Goal: Contribute content

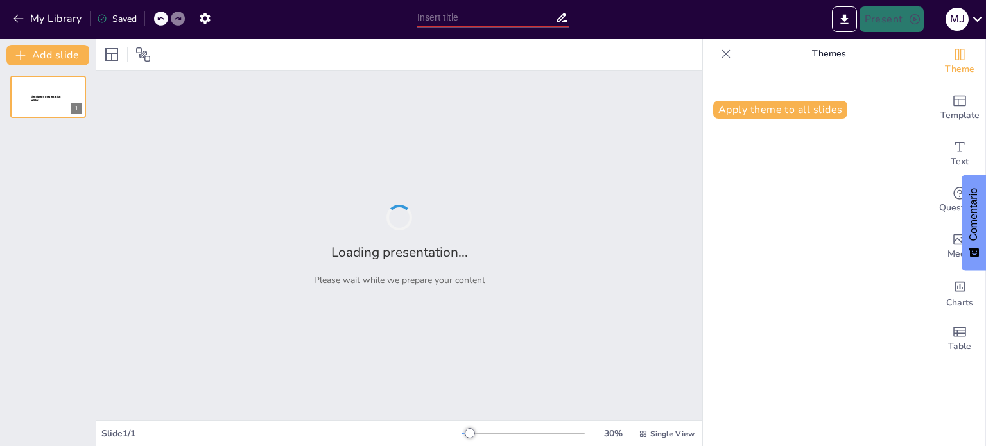
type input "Arquitectura y Patrimonio Cultural de la [GEOGRAPHIC_DATA]"
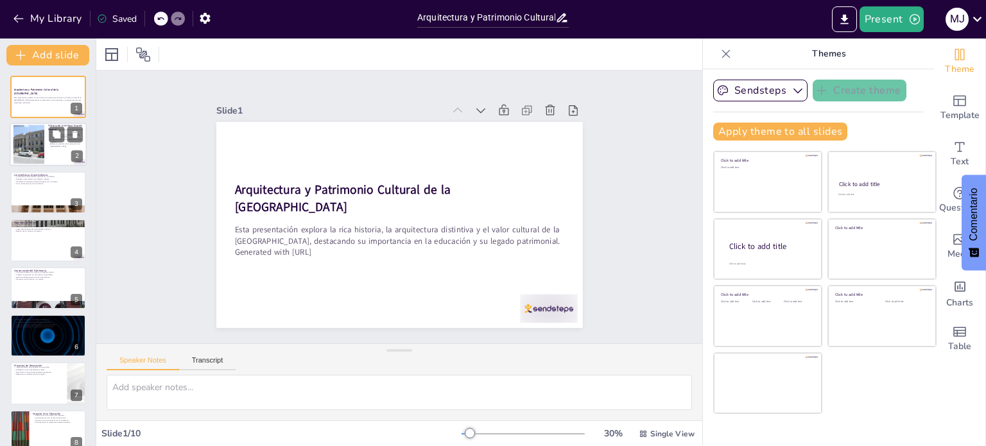
click at [57, 148] on div at bounding box center [48, 145] width 77 height 44
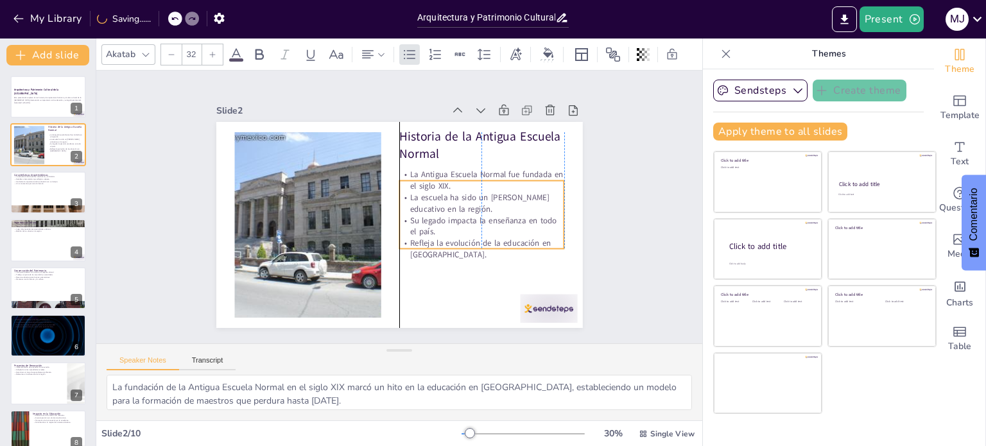
drag, startPoint x: 451, startPoint y: 205, endPoint x: 455, endPoint y: 224, distance: 19.5
click at [397, 224] on p "Su legado impacta la enseñanza en todo el país." at bounding box center [315, 214] width 164 height 73
click at [616, 196] on div "Slide 1 Arquitectura y Patrimonio Cultural de la [GEOGRAPHIC_DATA] Esta present…" at bounding box center [399, 207] width 633 height 609
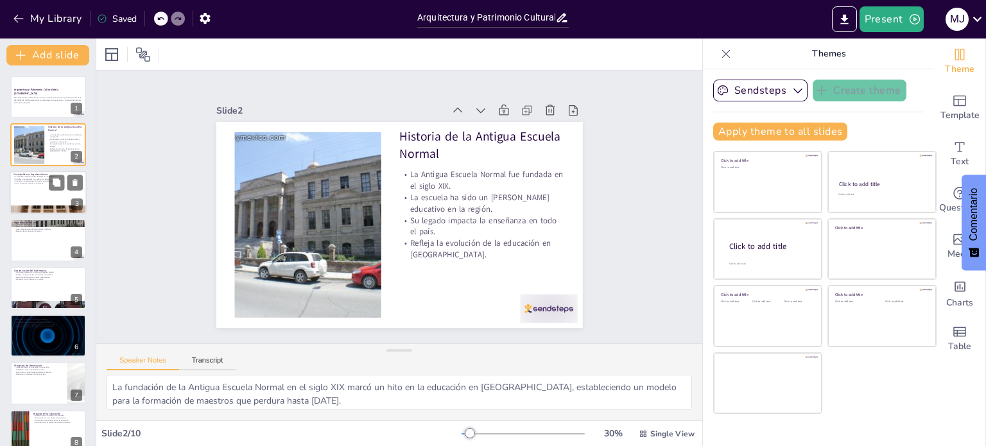
click at [29, 206] on div at bounding box center [48, 210] width 77 height 51
type textarea "La combinación de estilos neoclásicos y coloniales en la Antigua Escuela Normal…"
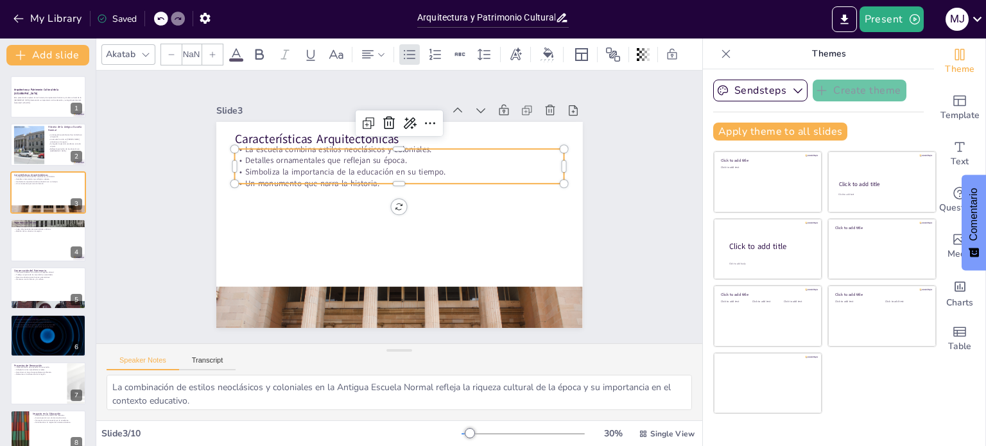
type input "32"
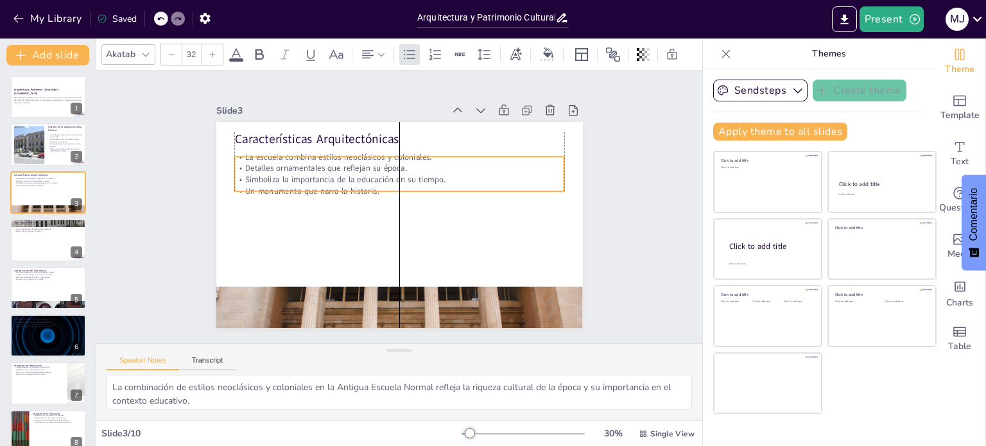
drag, startPoint x: 306, startPoint y: 164, endPoint x: 306, endPoint y: 171, distance: 7.7
click at [306, 177] on p "Simboliza la importancia de la educación en su tiempo." at bounding box center [390, 233] width 317 height 113
click at [566, 237] on div "Slide 1 Arquitectura y Patrimonio Cultural de la [GEOGRAPHIC_DATA] Esta present…" at bounding box center [399, 206] width 335 height 631
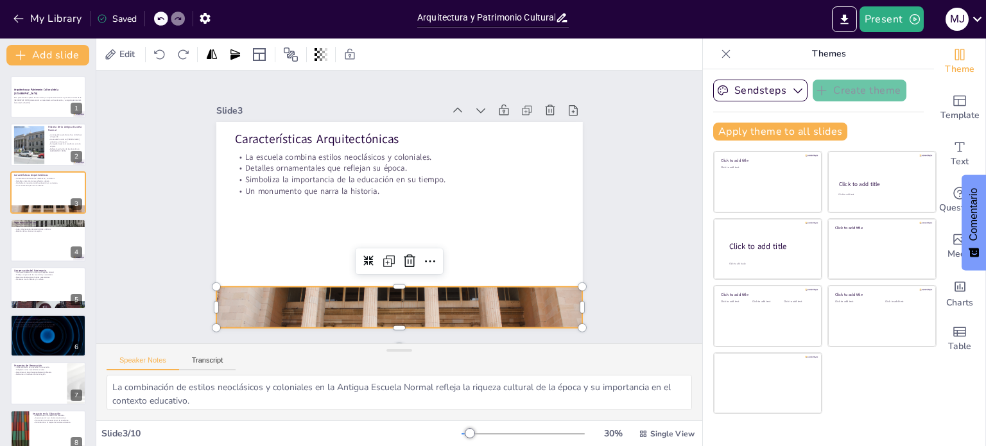
click at [373, 291] on div at bounding box center [499, 197] width 277 height 390
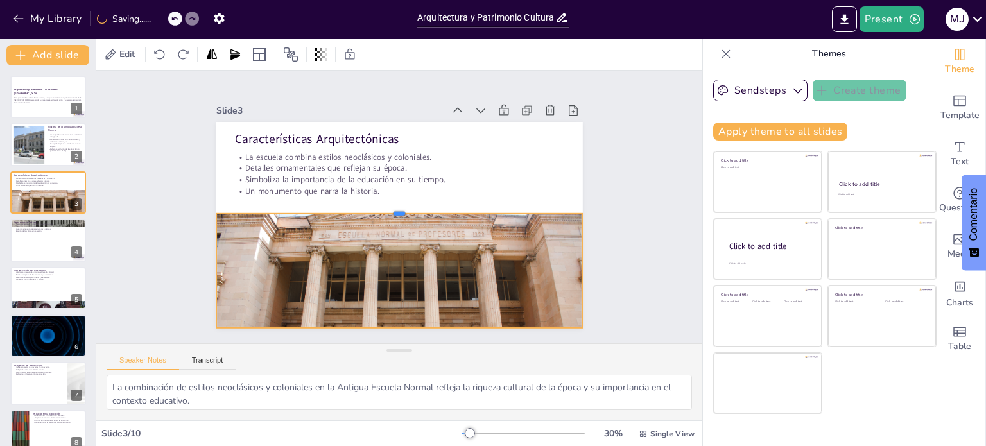
drag, startPoint x: 392, startPoint y: 280, endPoint x: 393, endPoint y: 207, distance: 73.2
click at [393, 207] on div at bounding box center [399, 209] width 361 height 86
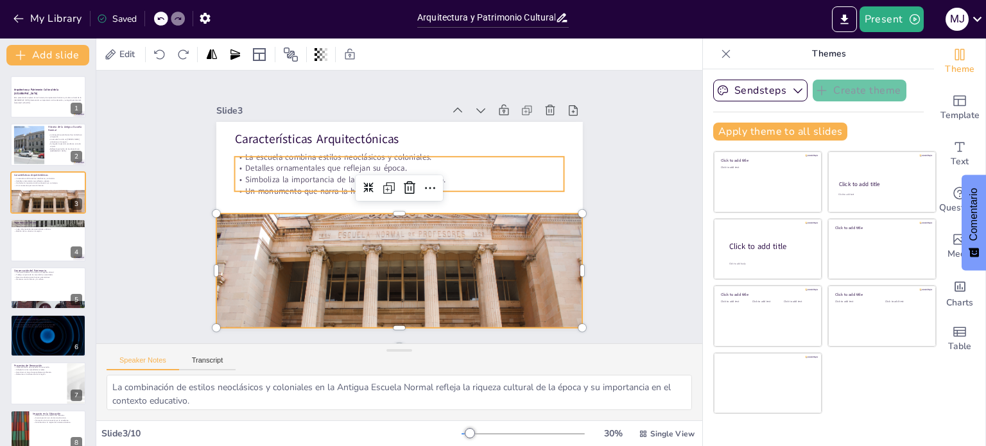
click at [380, 159] on p "Detalles ornamentales que reflejan su época." at bounding box center [428, 233] width 229 height 253
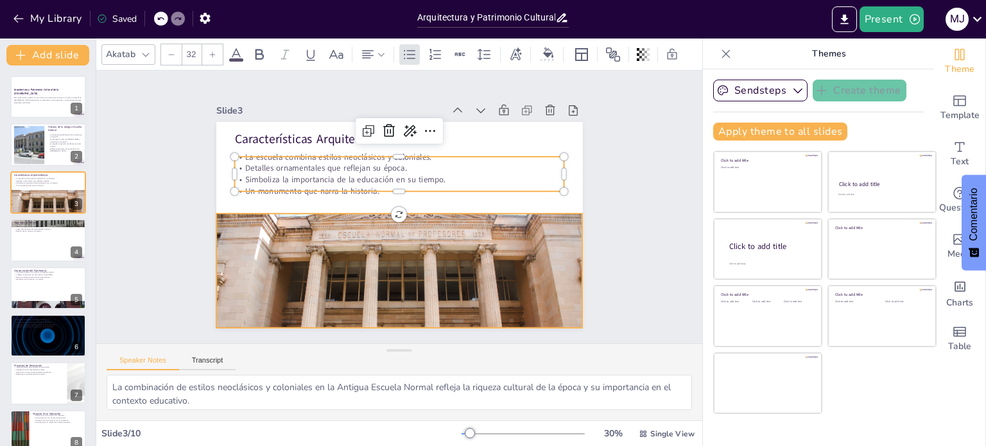
click at [427, 261] on div at bounding box center [348, 120] width 437 height 391
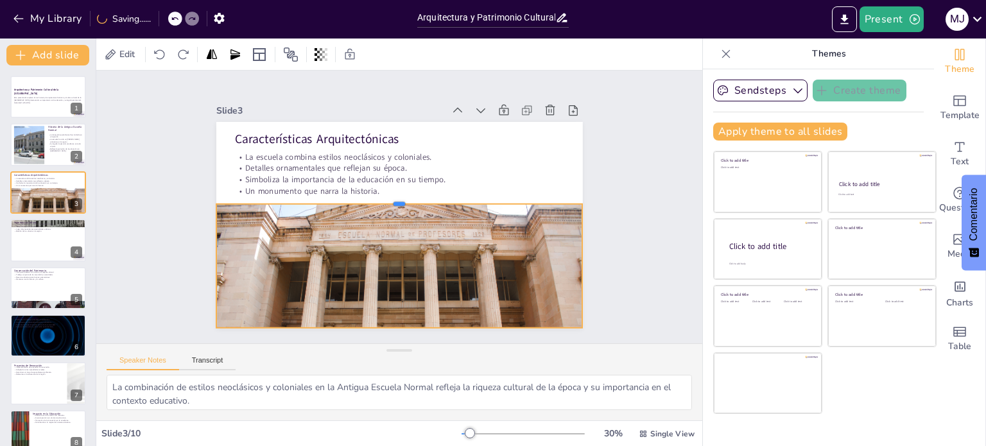
drag, startPoint x: 390, startPoint y: 207, endPoint x: 394, endPoint y: 198, distance: 10.4
click at [394, 198] on div at bounding box center [392, 211] width 192 height 322
click at [408, 245] on div at bounding box center [389, 107] width 390 height 277
click at [408, 252] on div at bounding box center [312, 156] width 391 height 437
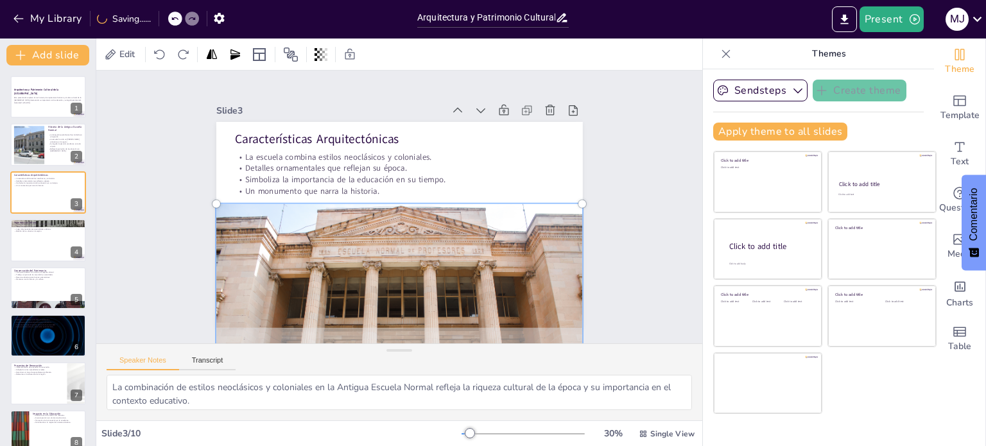
drag, startPoint x: 401, startPoint y: 243, endPoint x: 401, endPoint y: 269, distance: 26.3
click at [401, 269] on div at bounding box center [494, 275] width 431 height 459
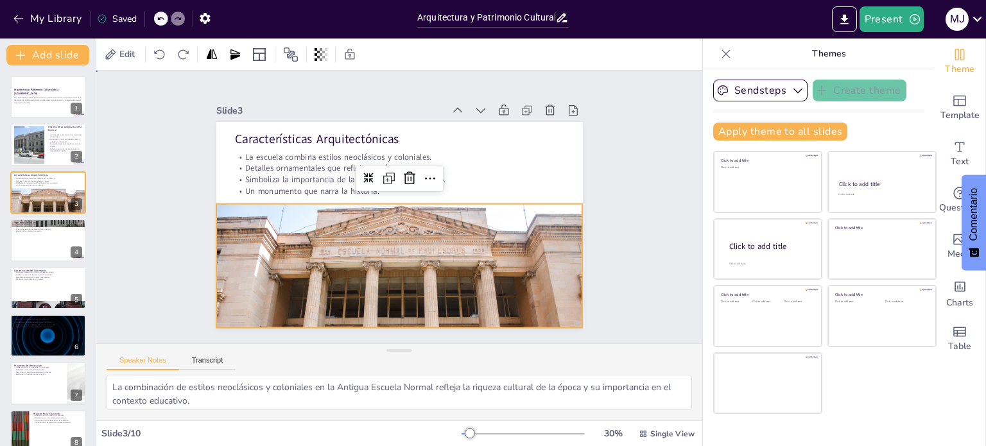
click at [604, 243] on div "Slide 1 Arquitectura y Patrimonio Cultural de la [GEOGRAPHIC_DATA] Esta present…" at bounding box center [399, 207] width 461 height 287
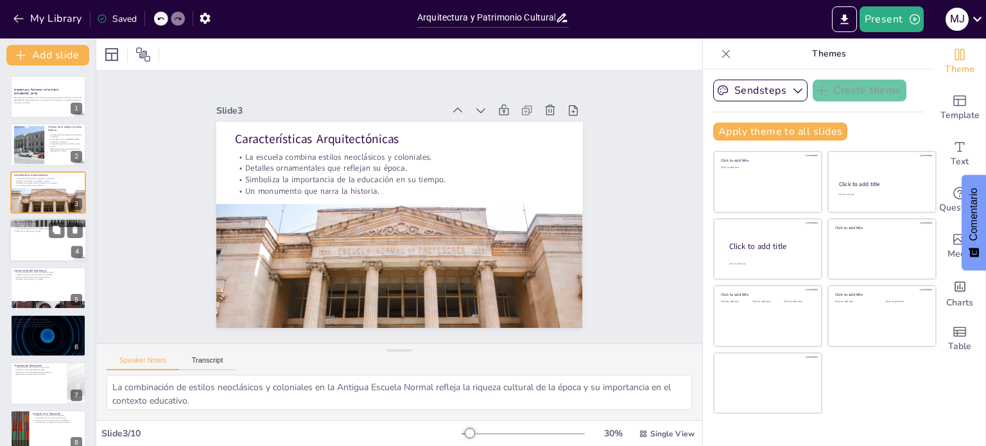
click at [18, 245] on div at bounding box center [48, 240] width 77 height 44
type textarea "La Antigua Escuela Normal es un símbolo de identidad para la comunidad de [GEOG…"
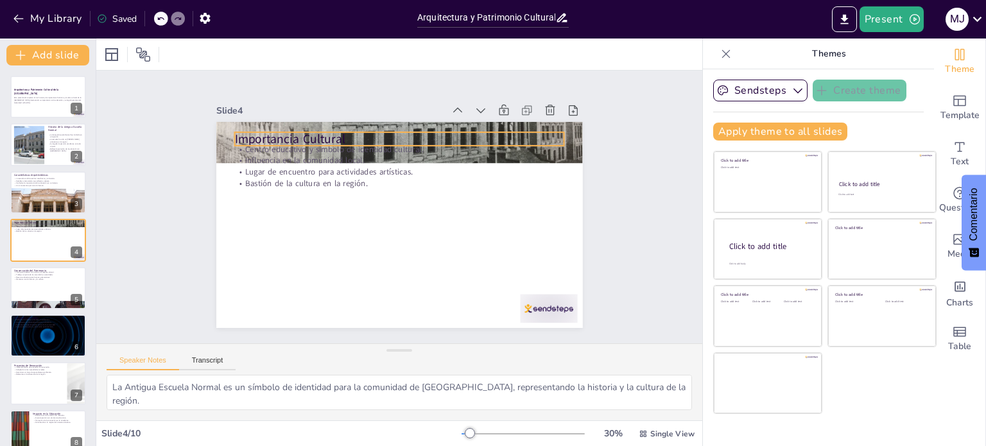
click at [317, 176] on p "Importancia Cultural" at bounding box center [365, 266] width 294 height 180
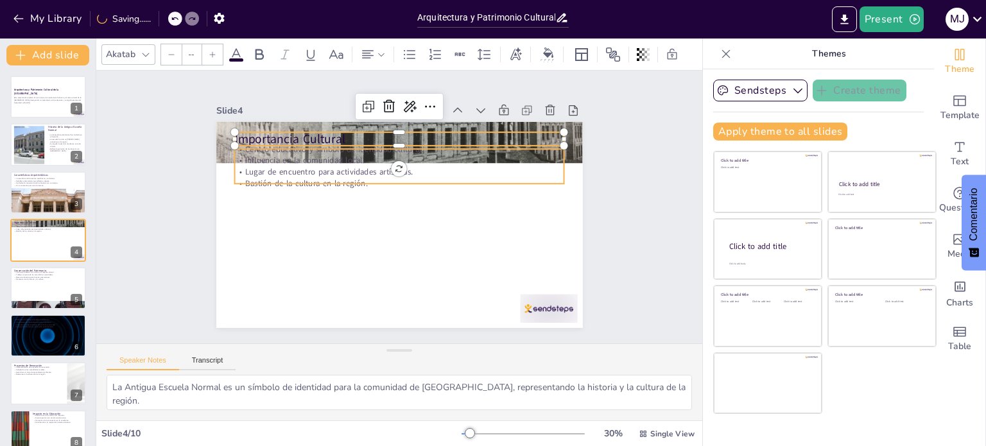
click at [320, 159] on p "Influencia en la comunidad local." at bounding box center [355, 192] width 113 height 317
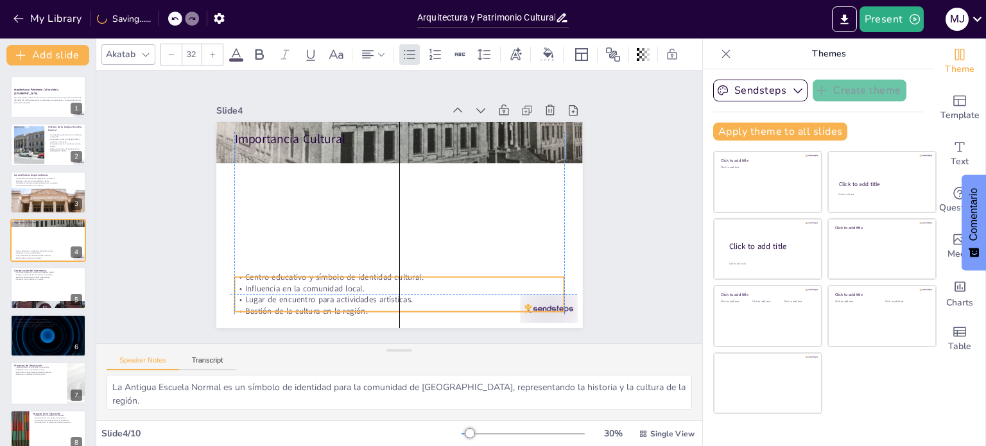
drag, startPoint x: 334, startPoint y: 164, endPoint x: 330, endPoint y: 295, distance: 131.1
click at [330, 137] on p "Lugar de encuentro para actividades artísticas." at bounding box center [409, 115] width 329 height 46
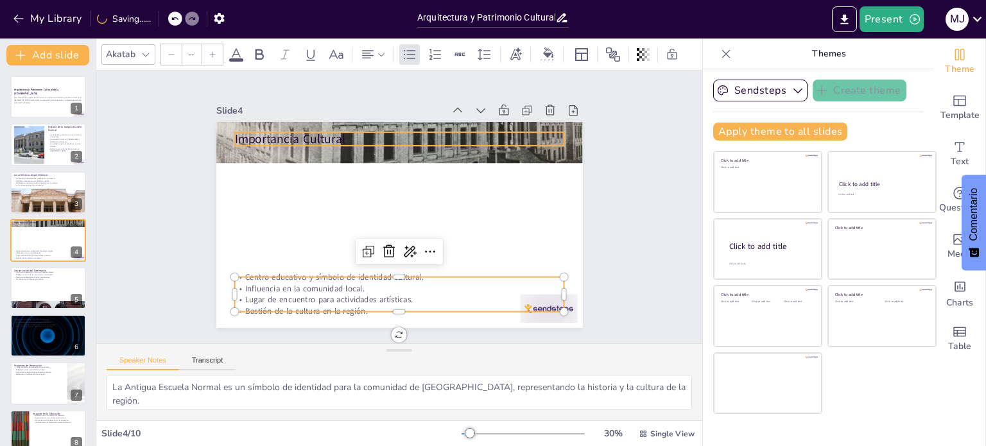
type input "48"
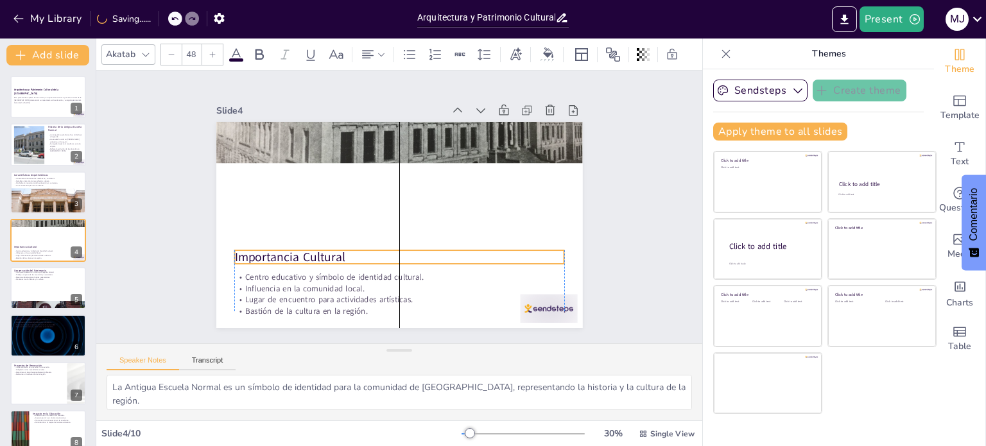
drag, startPoint x: 301, startPoint y: 127, endPoint x: 303, endPoint y: 245, distance: 118.2
click at [303, 245] on p "Importancia Cultural" at bounding box center [366, 169] width 256 height 233
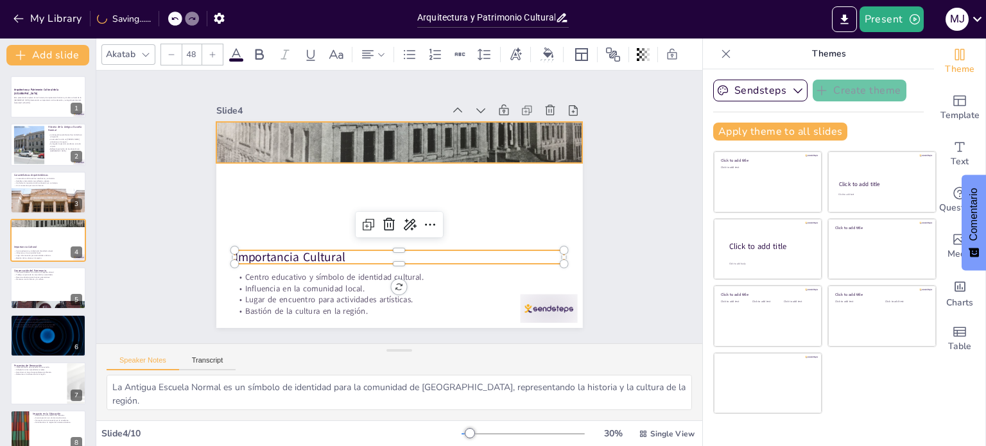
click at [373, 150] on div at bounding box center [419, 145] width 433 height 374
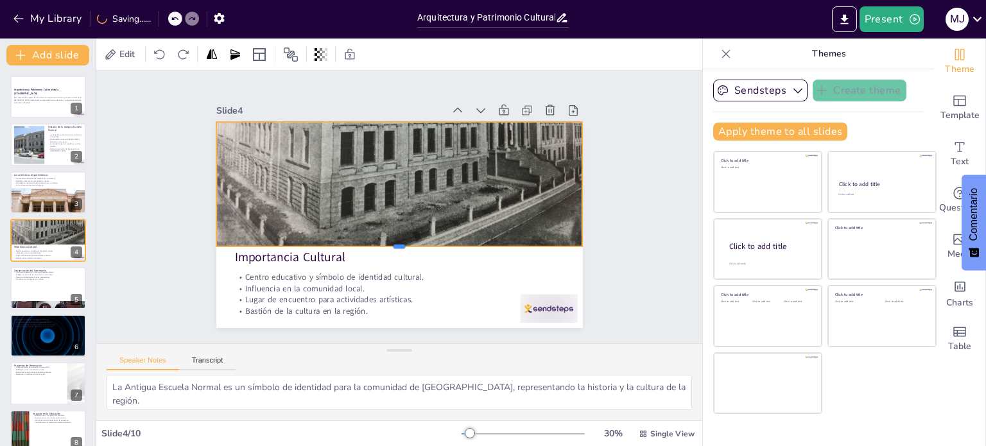
drag, startPoint x: 392, startPoint y: 159, endPoint x: 392, endPoint y: 243, distance: 83.5
click at [392, 243] on div at bounding box center [366, 176] width 253 height 279
click at [403, 184] on div at bounding box center [463, 213] width 311 height 393
click at [403, 184] on div at bounding box center [338, 186] width 374 height 433
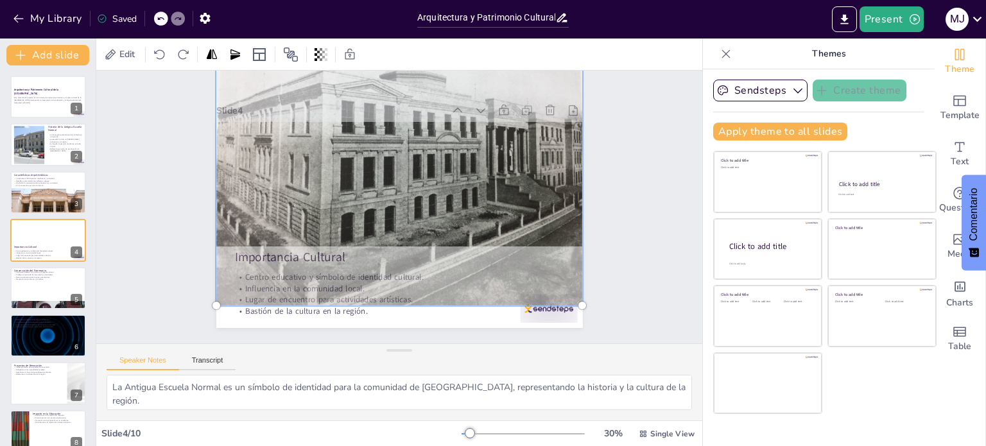
drag, startPoint x: 403, startPoint y: 162, endPoint x: 417, endPoint y: 188, distance: 29.0
click at [417, 188] on div at bounding box center [435, 191] width 421 height 467
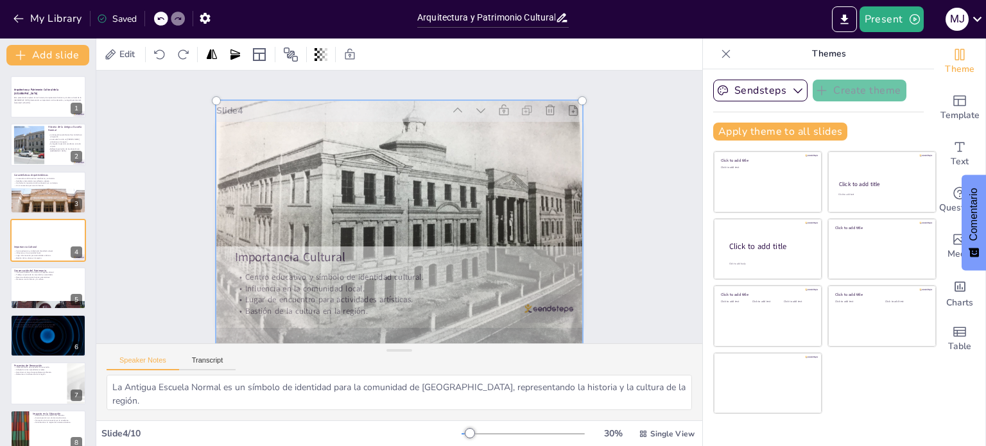
drag, startPoint x: 450, startPoint y: 169, endPoint x: 456, endPoint y: 239, distance: 70.3
click at [456, 239] on div at bounding box center [412, 179] width 467 height 421
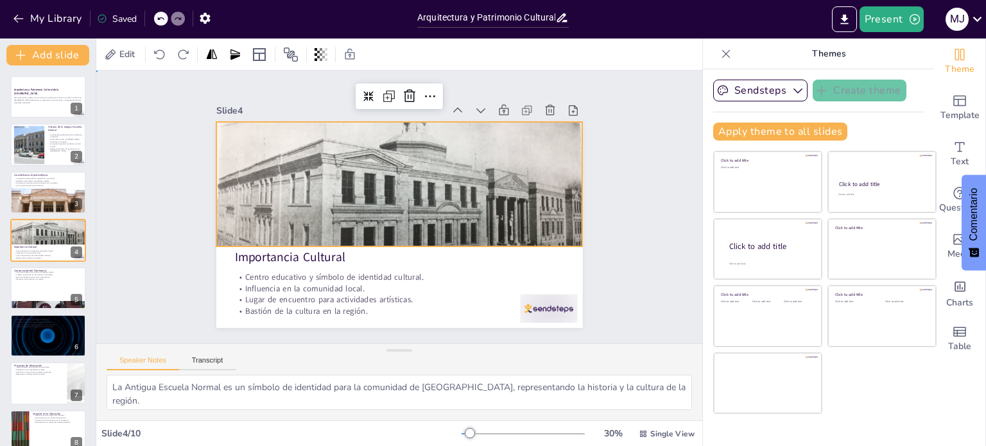
click at [596, 164] on div "Slide 1 Arquitectura y Patrimonio Cultural de la [GEOGRAPHIC_DATA] Esta present…" at bounding box center [399, 207] width 393 height 650
click at [289, 201] on div at bounding box center [430, 200] width 345 height 415
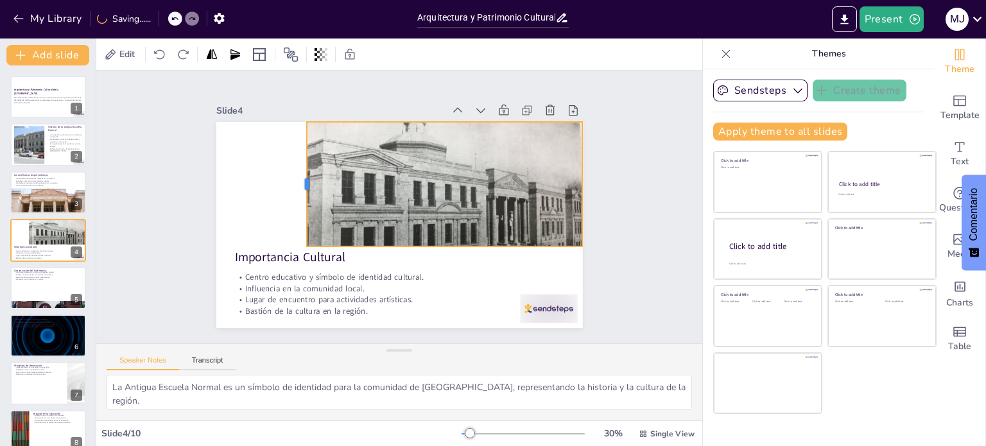
drag, startPoint x: 205, startPoint y: 179, endPoint x: 290, endPoint y: 187, distance: 85.1
click at [290, 187] on div at bounding box center [308, 165] width 36 height 124
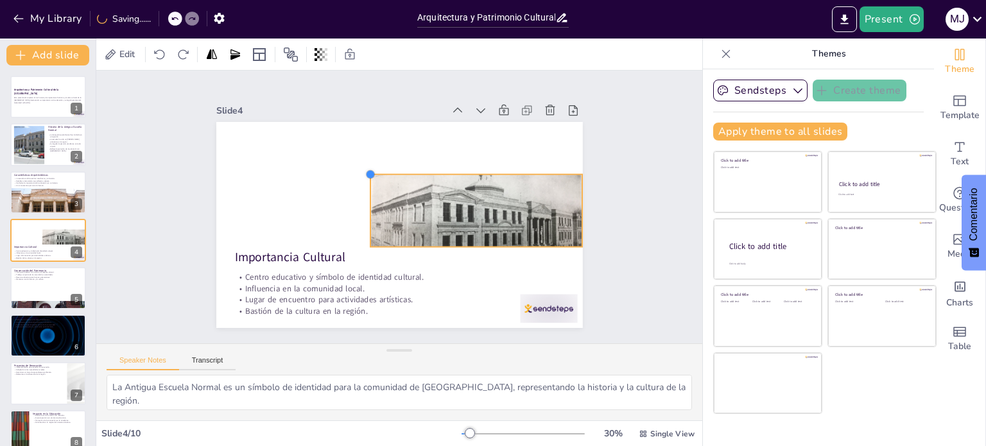
drag, startPoint x: 203, startPoint y: 115, endPoint x: 357, endPoint y: 202, distance: 177.1
click at [357, 202] on div "Importancia Cultural Centro educativo y símbolo de identidad cultural. Influenc…" at bounding box center [416, 212] width 309 height 412
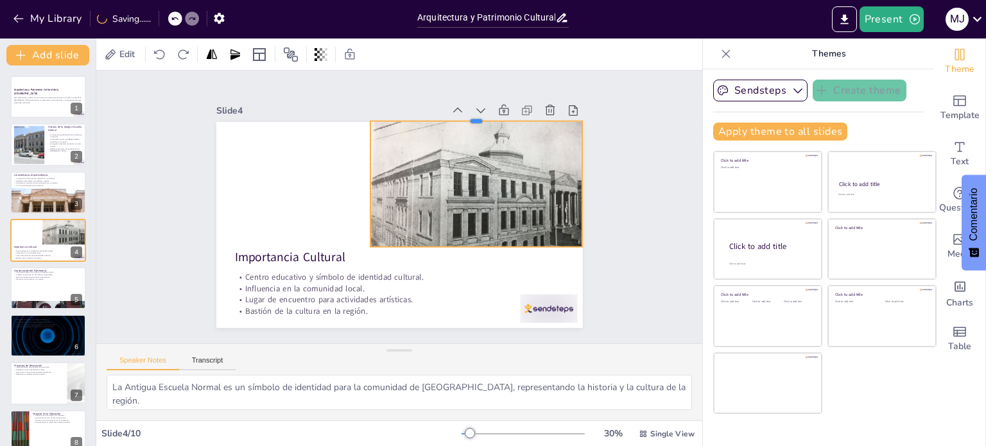
drag, startPoint x: 465, startPoint y: 168, endPoint x: 462, endPoint y: 115, distance: 53.4
click at [462, 115] on div at bounding box center [408, 88] width 178 height 133
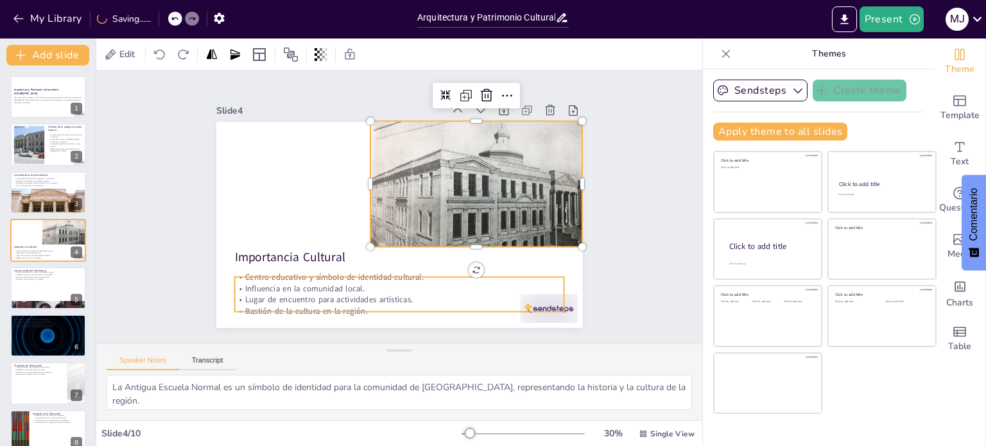
click at [527, 309] on div "Importancia Cultural Centro educativo y símbolo de identidad cultural. Influenc…" at bounding box center [395, 225] width 401 height 278
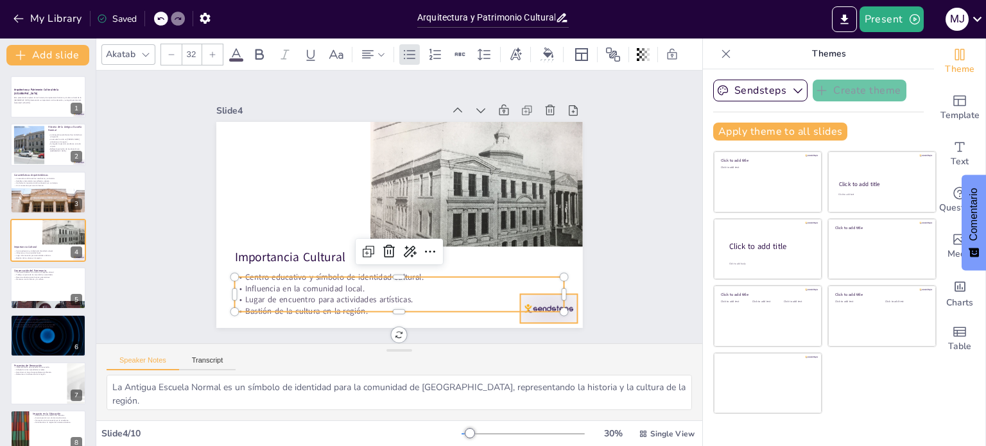
click at [250, 241] on div at bounding box center [219, 212] width 63 height 57
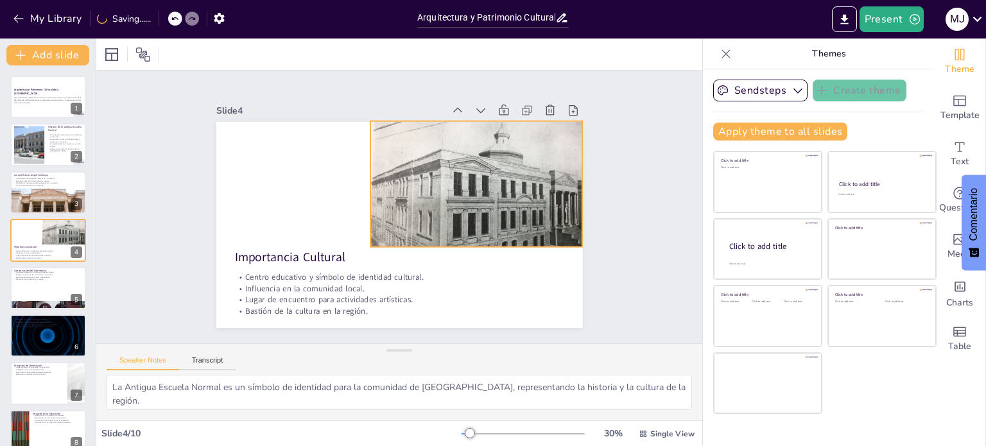
click at [482, 222] on div at bounding box center [366, 294] width 246 height 279
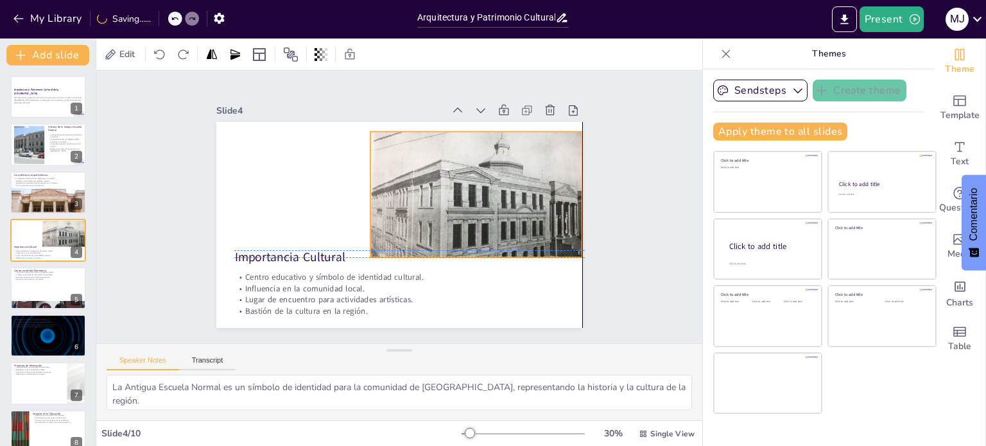
drag, startPoint x: 465, startPoint y: 240, endPoint x: 467, endPoint y: 247, distance: 7.5
click at [334, 247] on div "Importancia Cultural Centro educativo y símbolo de identidad cultural. Influenc…" at bounding box center [314, 216] width 39 height 364
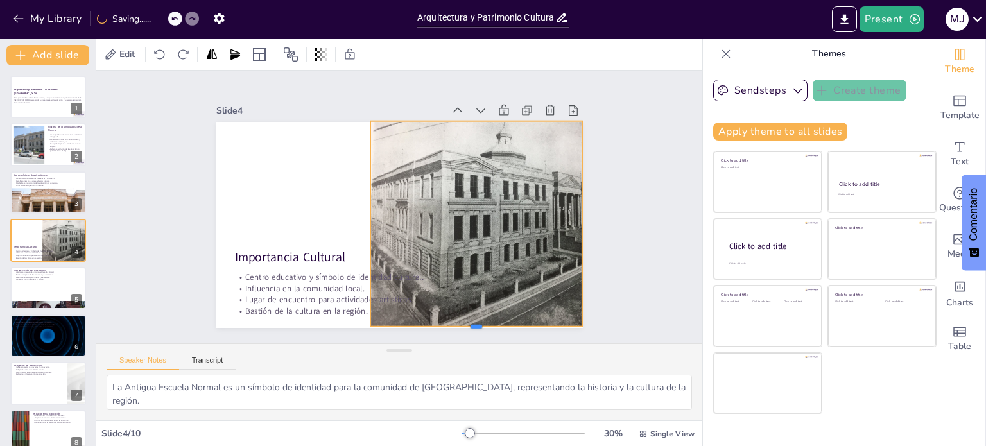
drag, startPoint x: 470, startPoint y: 241, endPoint x: 483, endPoint y: 320, distance: 80.7
click at [442, 91] on div at bounding box center [336, 75] width 213 height 32
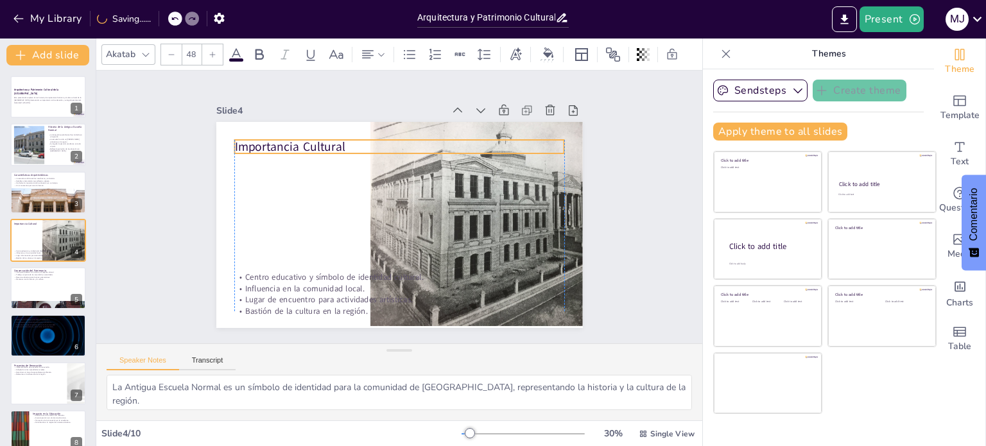
drag, startPoint x: 271, startPoint y: 251, endPoint x: 269, endPoint y: 141, distance: 110.5
click at [269, 259] on p "Importancia Cultural" at bounding box center [399, 267] width 330 height 17
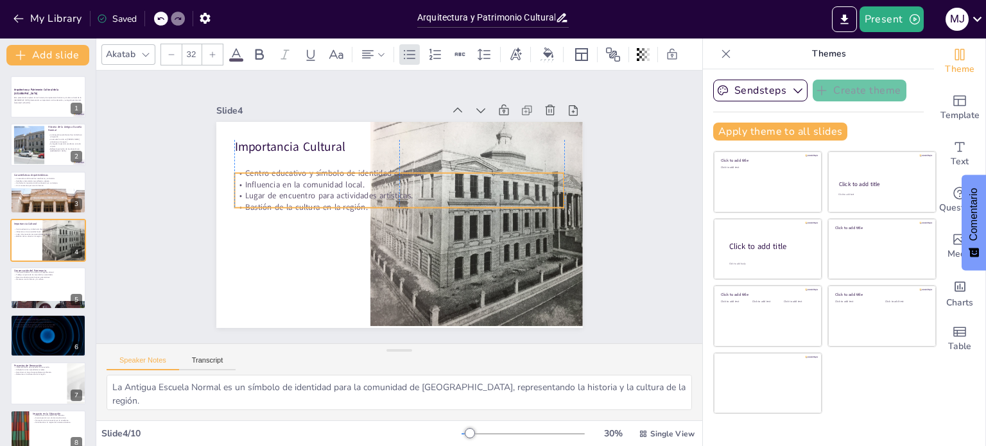
drag, startPoint x: 276, startPoint y: 281, endPoint x: 274, endPoint y: 177, distance: 104.0
click at [274, 177] on p "Influencia en la comunidad local." at bounding box center [392, 228] width 317 height 112
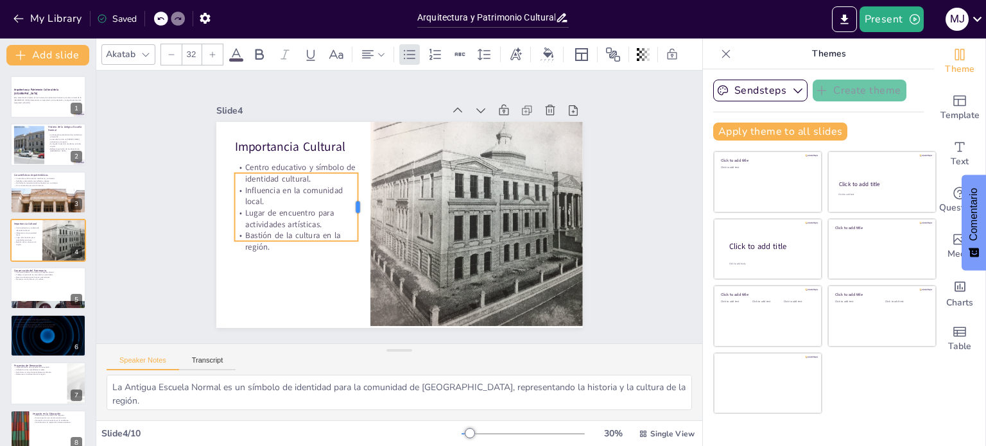
drag, startPoint x: 555, startPoint y: 186, endPoint x: 349, endPoint y: 176, distance: 206.4
click at [385, 176] on div at bounding box center [417, 175] width 64 height 43
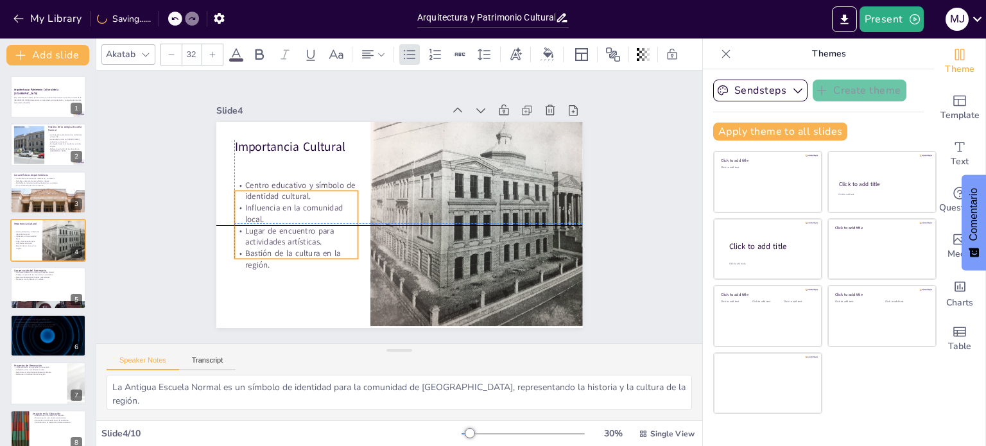
drag, startPoint x: 320, startPoint y: 200, endPoint x: 320, endPoint y: 210, distance: 10.3
click at [320, 198] on p "Influencia en la comunidad local." at bounding box center [313, 152] width 114 height 91
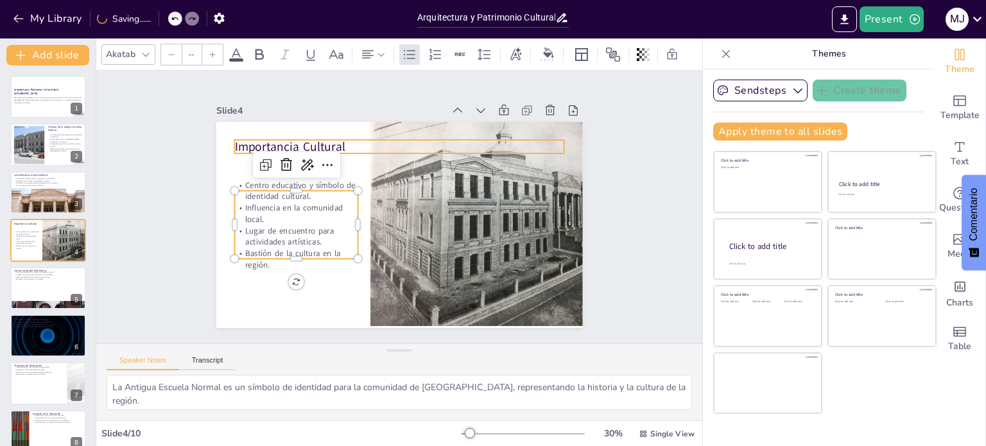
type input "48"
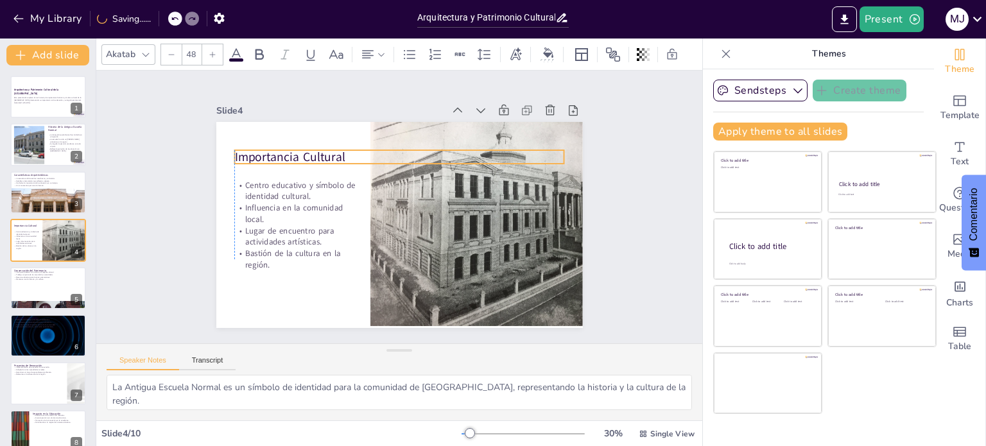
drag, startPoint x: 326, startPoint y: 143, endPoint x: 327, endPoint y: 153, distance: 10.3
click at [441, 153] on p "Importancia Cultural" at bounding box center [449, 207] width 17 height 330
click at [622, 190] on div "Slide 1 Arquitectura y Patrimonio Cultural de la [GEOGRAPHIC_DATA] Esta present…" at bounding box center [398, 207] width 631 height 335
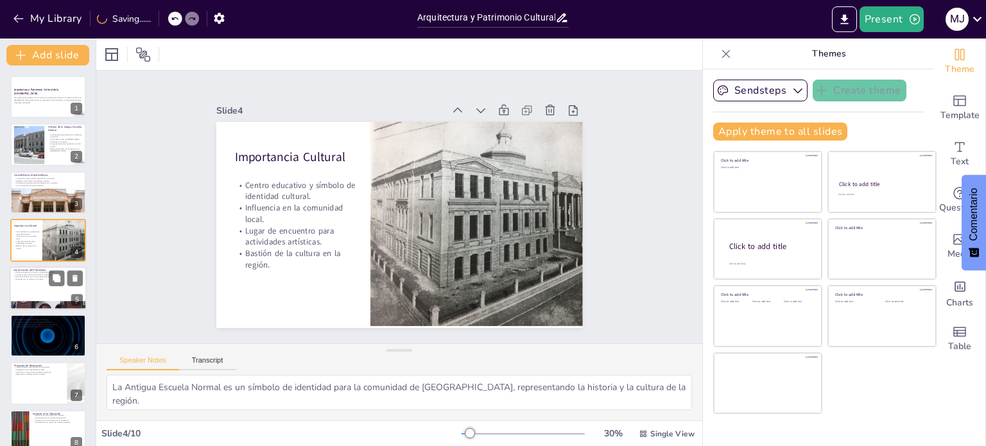
click at [25, 279] on p "Mantener viva la historia y la cultura." at bounding box center [47, 279] width 69 height 3
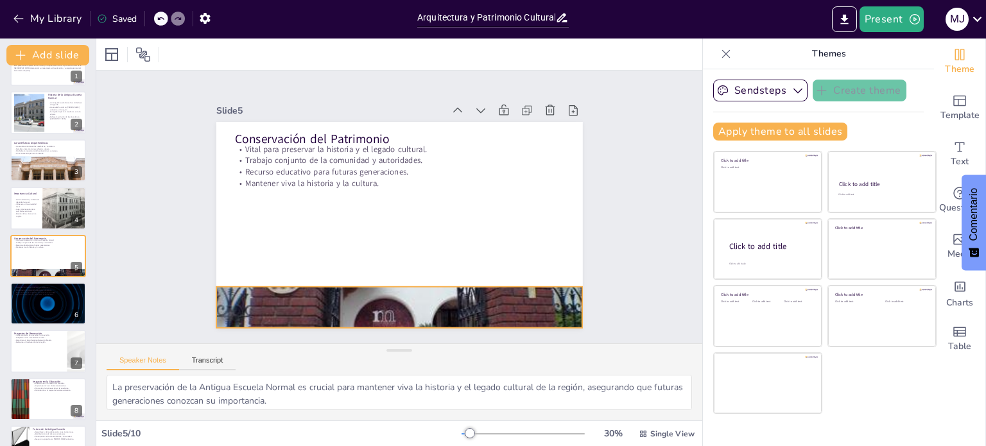
click at [329, 302] on div at bounding box center [312, 157] width 424 height 457
click at [329, 302] on div at bounding box center [368, 303] width 435 height 378
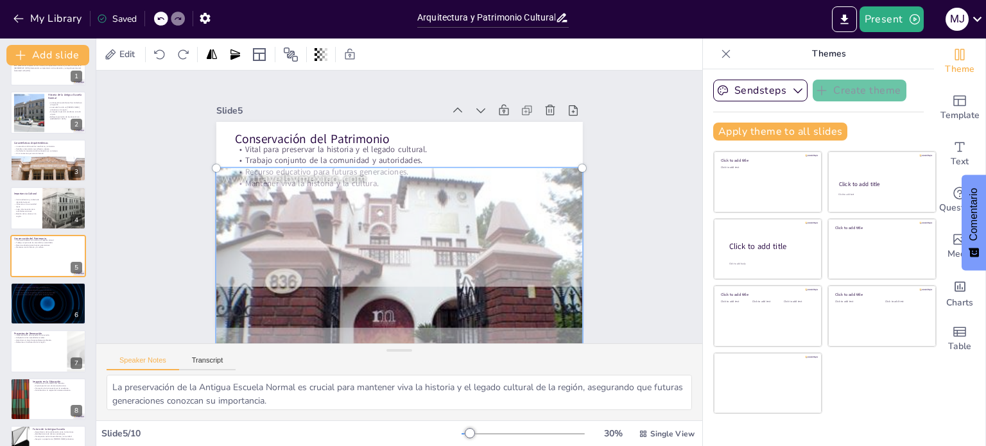
click at [600, 237] on div "Slide 1 Arquitectura y Patrimonio Cultural de la [GEOGRAPHIC_DATA] Esta present…" at bounding box center [400, 207] width 400 height 499
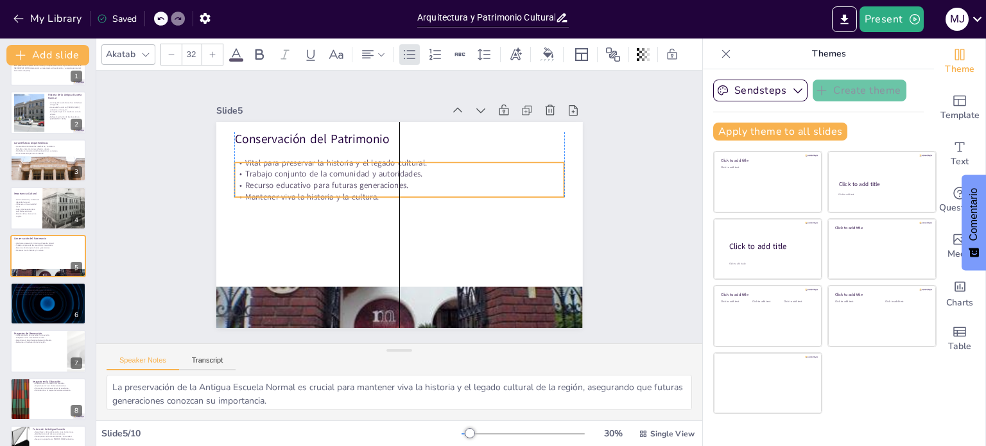
drag, startPoint x: 362, startPoint y: 151, endPoint x: 364, endPoint y: 164, distance: 13.6
click at [364, 164] on p "Trabajo conjunto de la comunidad y autoridades." at bounding box center [426, 188] width 203 height 274
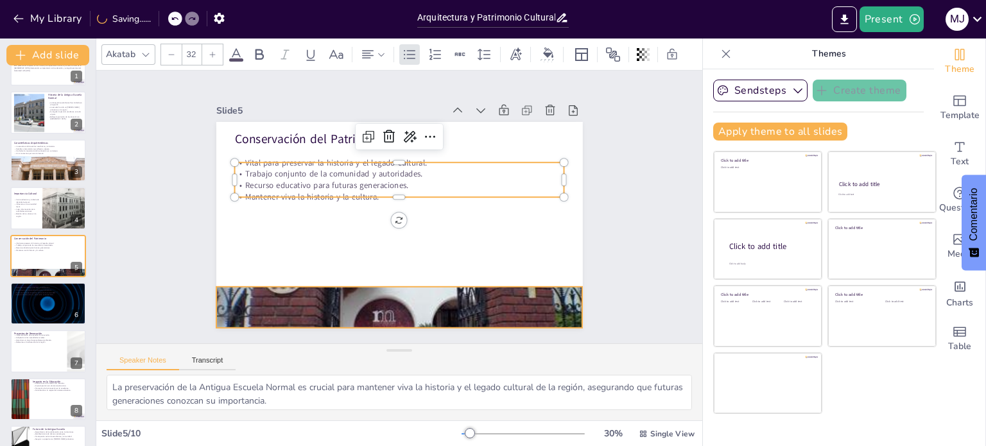
click at [380, 299] on div at bounding box center [495, 238] width 378 height 435
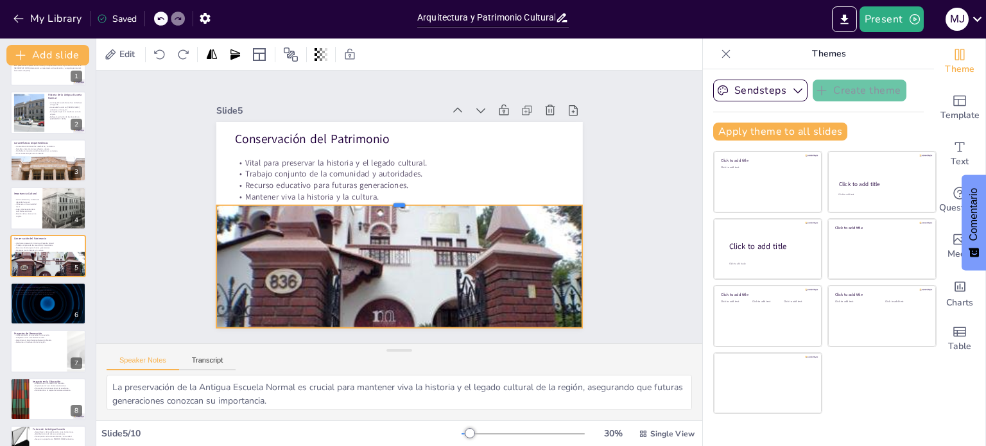
drag, startPoint x: 390, startPoint y: 282, endPoint x: 397, endPoint y: 205, distance: 77.4
click at [397, 205] on div "Conservación del Patrimonio Vital para preservar la historia y el legado cultur…" at bounding box center [406, 190] width 419 height 337
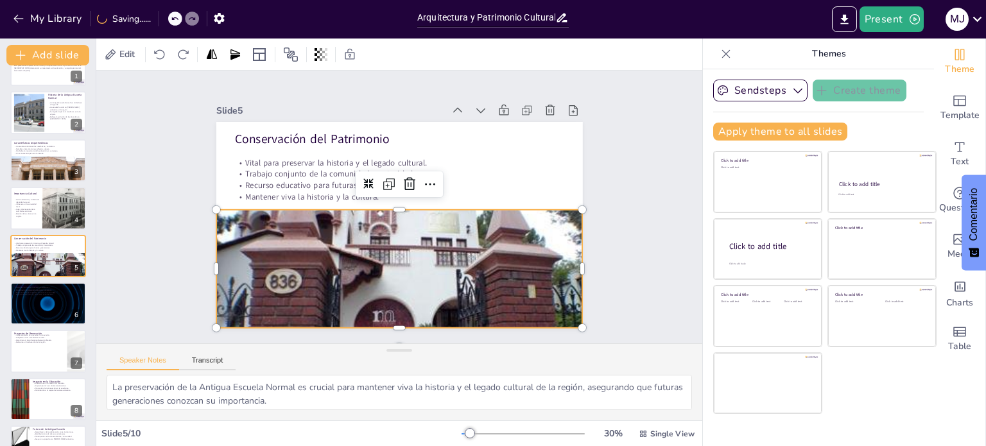
click at [387, 282] on div at bounding box center [389, 306] width 394 height 315
click at [387, 282] on div at bounding box center [349, 294] width 457 height 424
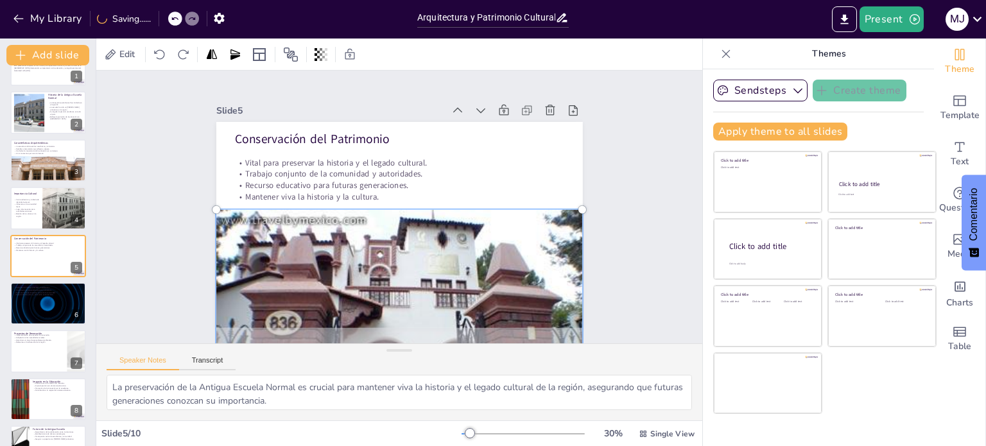
drag, startPoint x: 396, startPoint y: 259, endPoint x: 412, endPoint y: 327, distance: 69.3
click at [412, 327] on div at bounding box center [260, 177] width 367 height 435
click at [611, 245] on div "Slide 1 Arquitectura y Patrimonio Cultural de la [GEOGRAPHIC_DATA] Esta present…" at bounding box center [399, 206] width 661 height 539
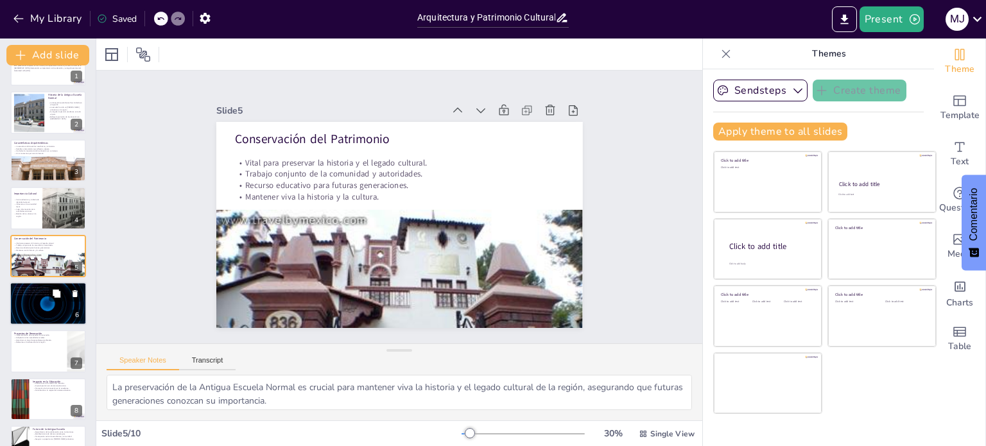
click at [36, 301] on div at bounding box center [48, 304] width 77 height 44
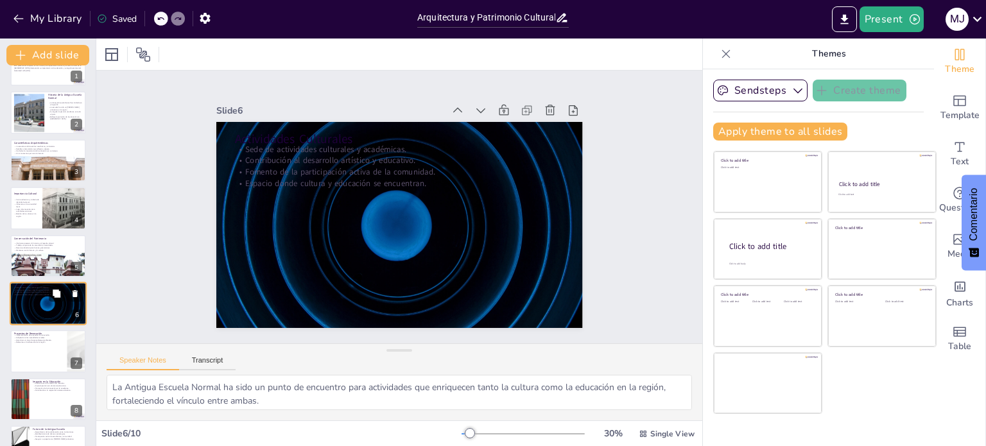
scroll to position [80, 0]
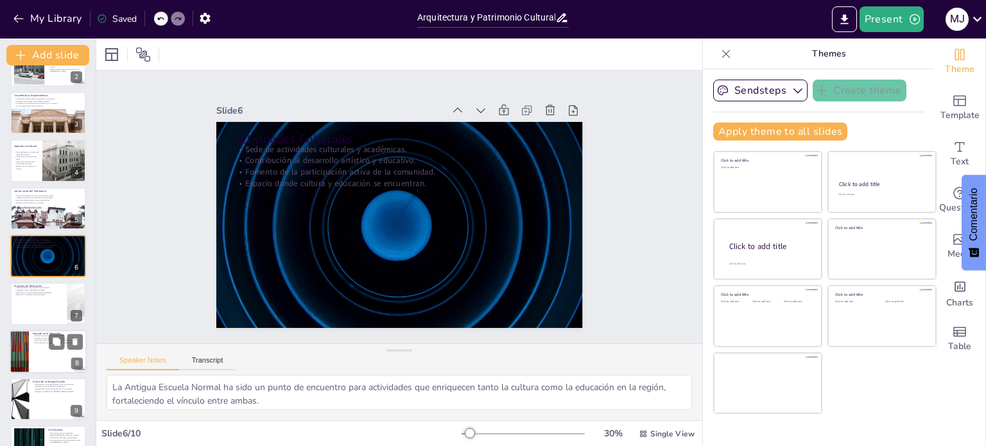
click at [44, 354] on div at bounding box center [48, 352] width 77 height 44
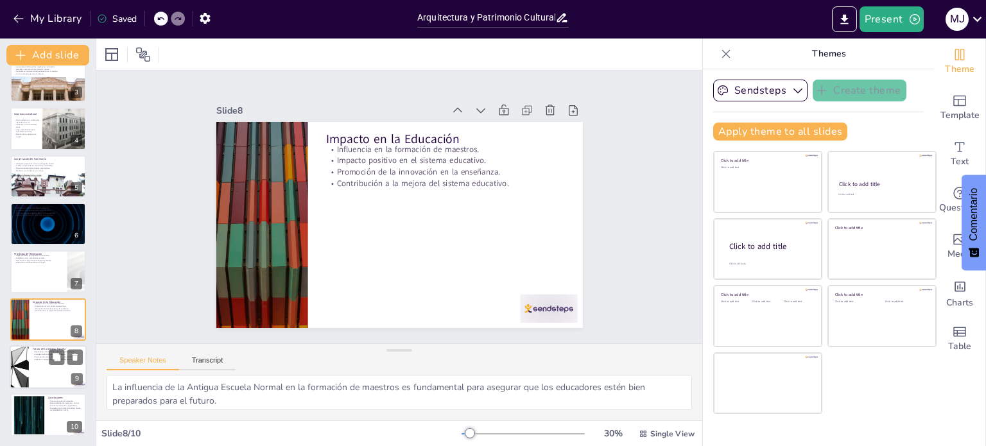
click at [37, 360] on p "Asegurar su papel como [PERSON_NAME] educativo." at bounding box center [58, 359] width 50 height 3
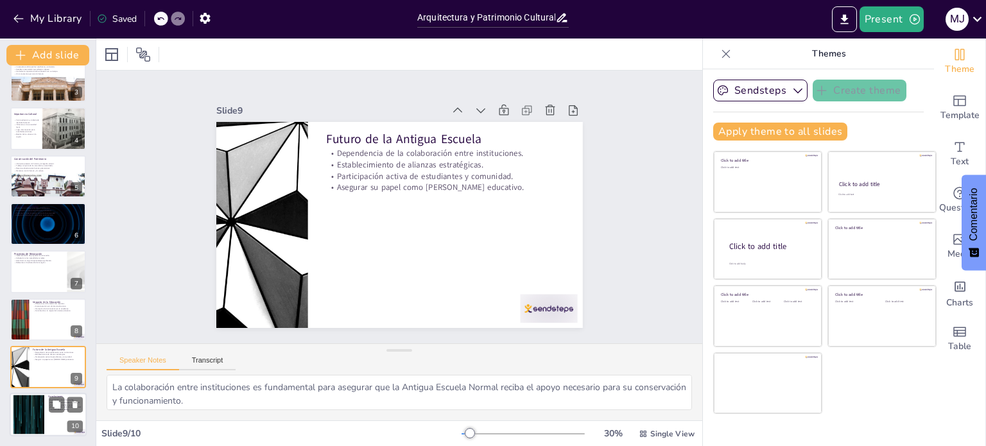
click at [26, 411] on div at bounding box center [28, 415] width 69 height 39
type textarea "Reconocer la Antigua Escuela Normal como un patrimonio cultural invaluable es f…"
